Goal: Task Accomplishment & Management: Use online tool/utility

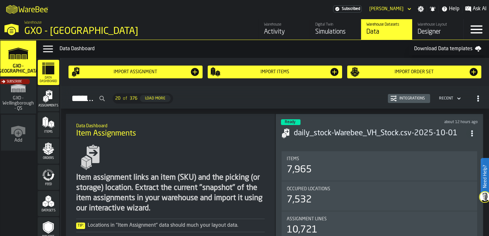
click at [414, 97] on div "Integrations" at bounding box center [412, 98] width 31 height 4
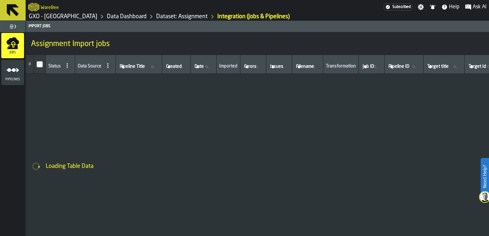
click at [15, 76] on icon "menu Pipelines" at bounding box center [12, 70] width 13 height 13
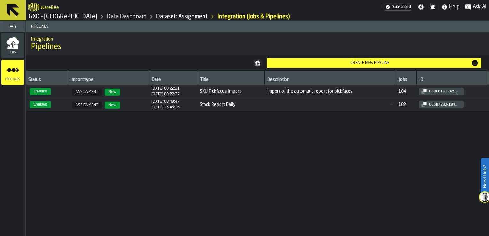
click at [12, 39] on icon "menu Jobs" at bounding box center [12, 40] width 12 height 7
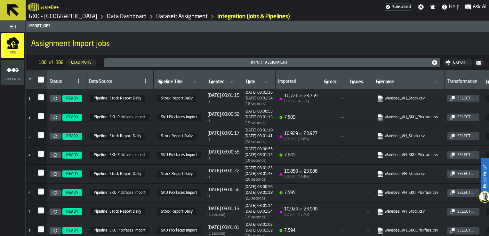
click at [159, 17] on link "Dataset: Assignment" at bounding box center [182, 16] width 52 height 7
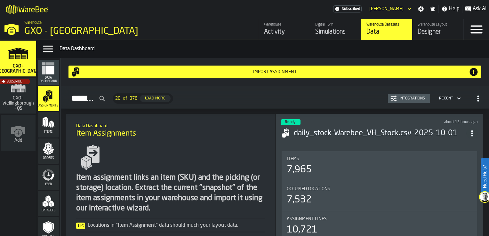
click at [46, 153] on polygon "menu Orders" at bounding box center [46, 153] width 4 height 4
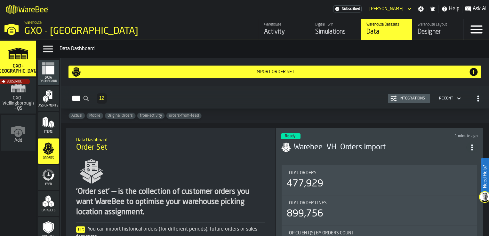
click at [411, 98] on div "Integrations" at bounding box center [412, 98] width 31 height 4
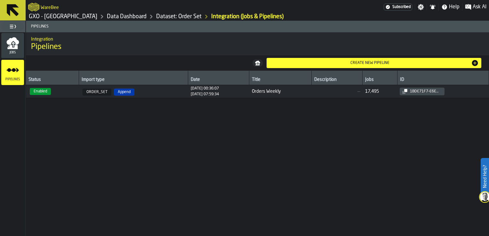
click at [15, 47] on icon "menu Jobs" at bounding box center [12, 47] width 10 height 4
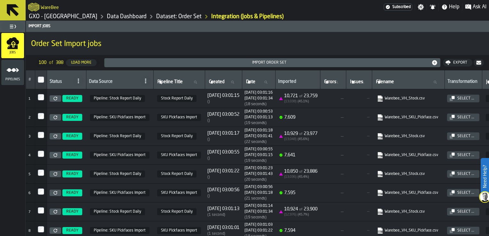
click at [116, 16] on link "Data Dashboard" at bounding box center [127, 16] width 40 height 7
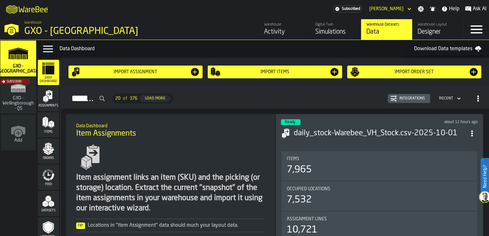
click at [47, 151] on icon "menu Orders" at bounding box center [48, 148] width 13 height 13
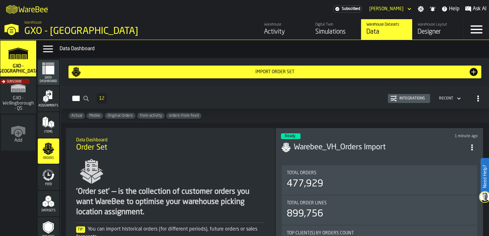
click at [412, 101] on div "Integrations" at bounding box center [412, 98] width 31 height 4
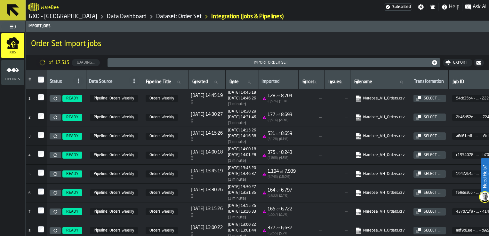
click at [116, 99] on span "Pipeline: Orders Weekly" at bounding box center [114, 98] width 48 height 7
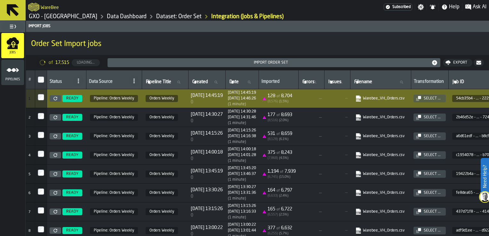
click at [405, 100] on link "Warebee_VH_Orders.csv" at bounding box center [379, 98] width 49 height 6
